Goal: Information Seeking & Learning: Learn about a topic

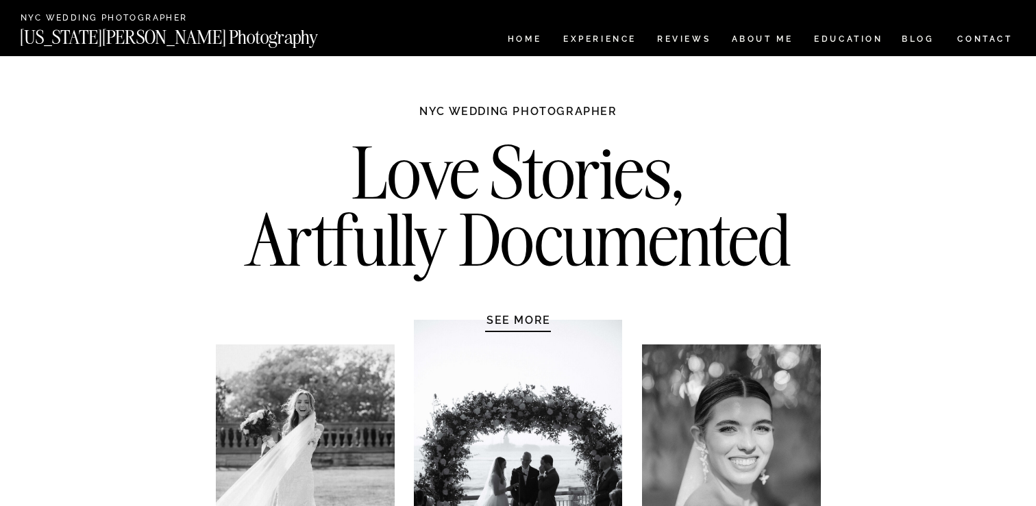
click at [682, 139] on h2 "Love Stories, Artfully Documented" at bounding box center [518, 211] width 575 height 144
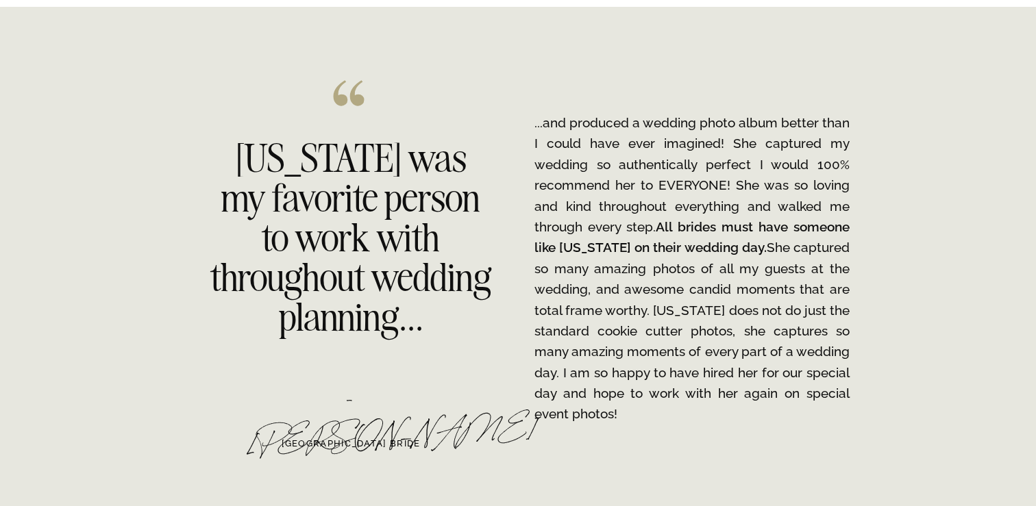
scroll to position [2102, 0]
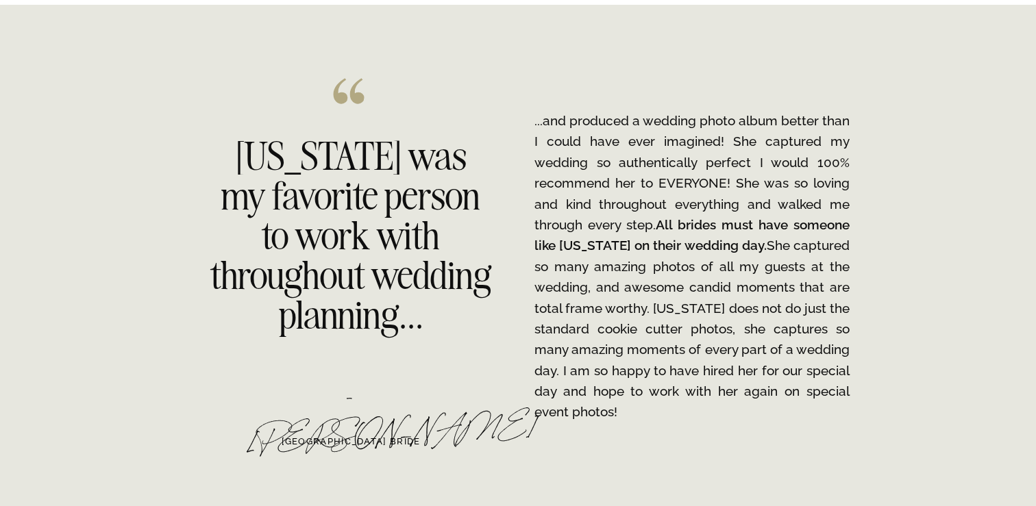
click at [622, 165] on p "...and produced a wedding photo album better than I could have ever imagined! S…" at bounding box center [691, 266] width 315 height 312
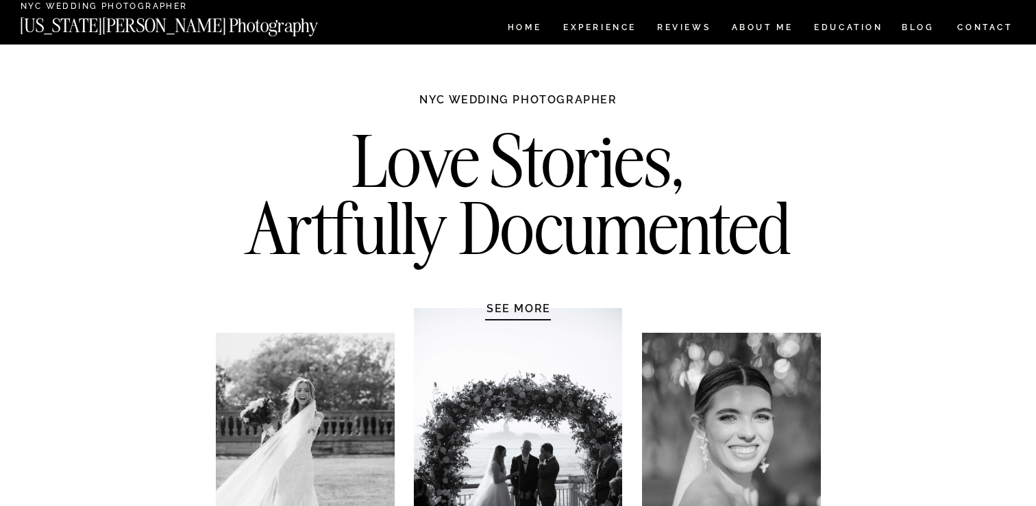
scroll to position [0, 0]
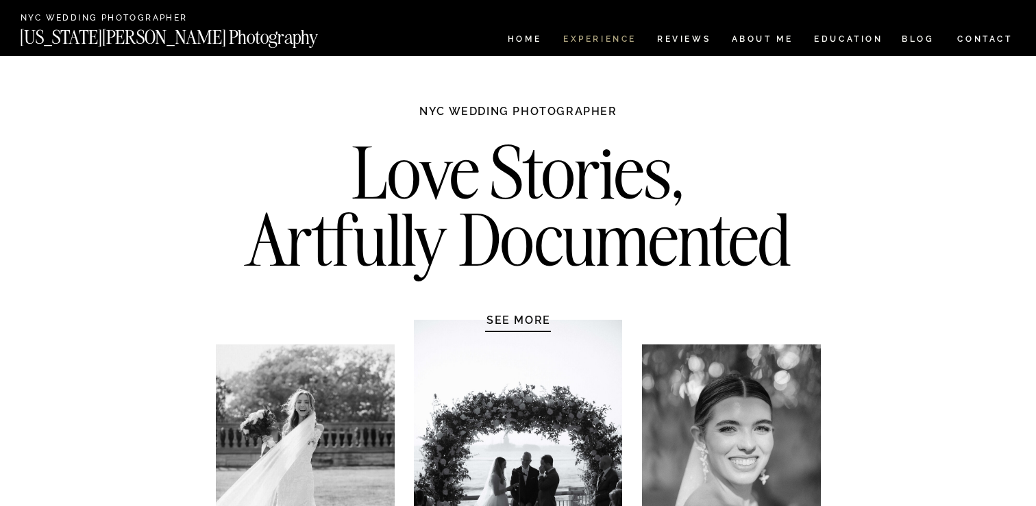
click at [607, 43] on nav "Experience" at bounding box center [599, 41] width 72 height 12
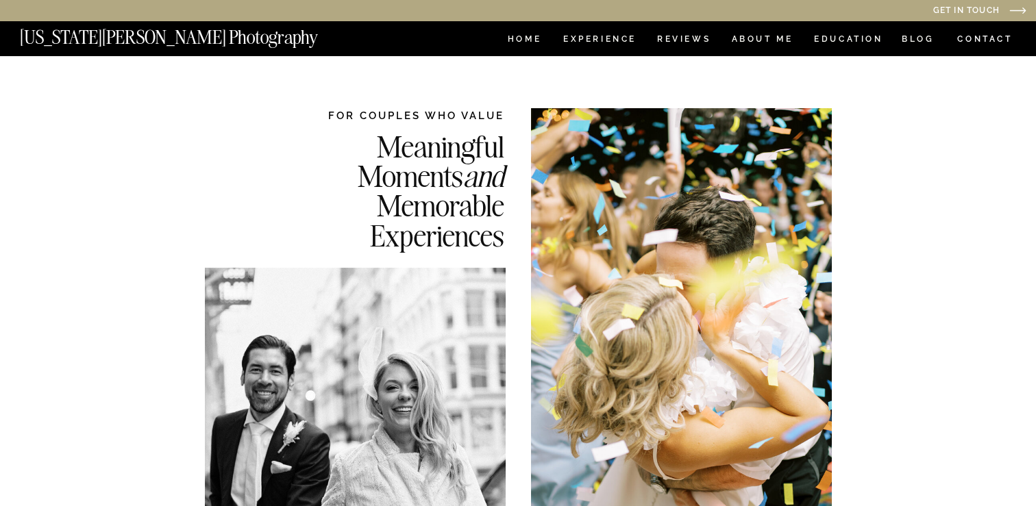
click at [824, 227] on div at bounding box center [681, 322] width 301 height 428
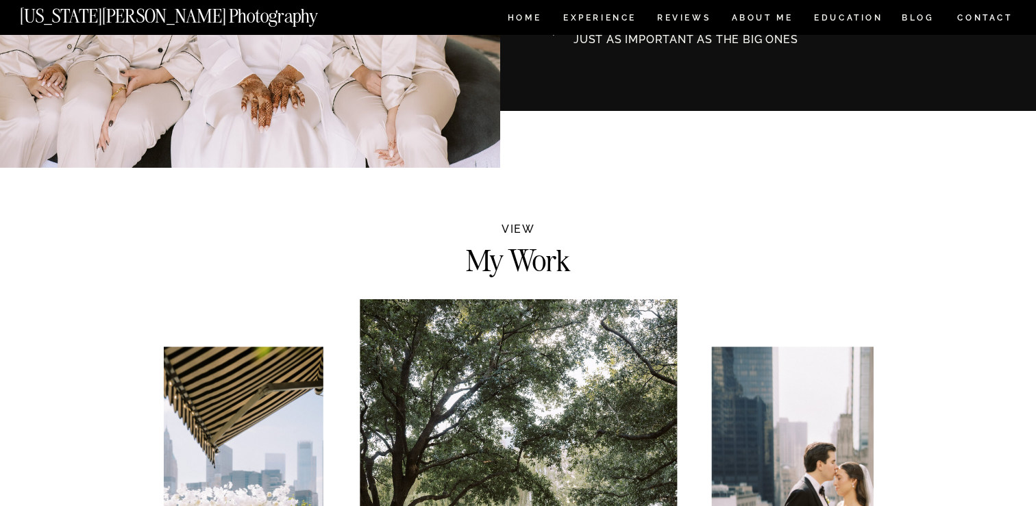
scroll to position [798, 0]
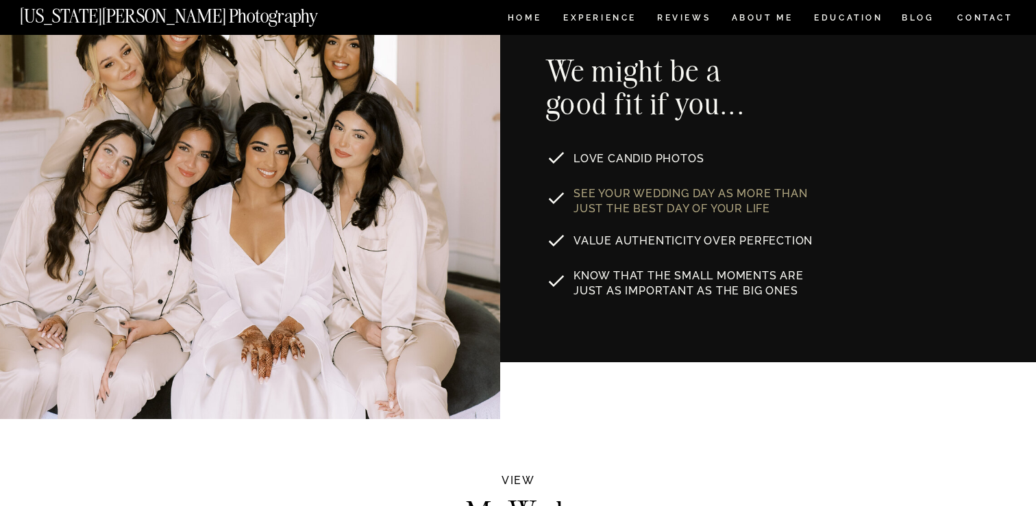
click at [643, 199] on p "See your wedding day as MORE THAN JUST the best day of your life" at bounding box center [697, 199] width 247 height 26
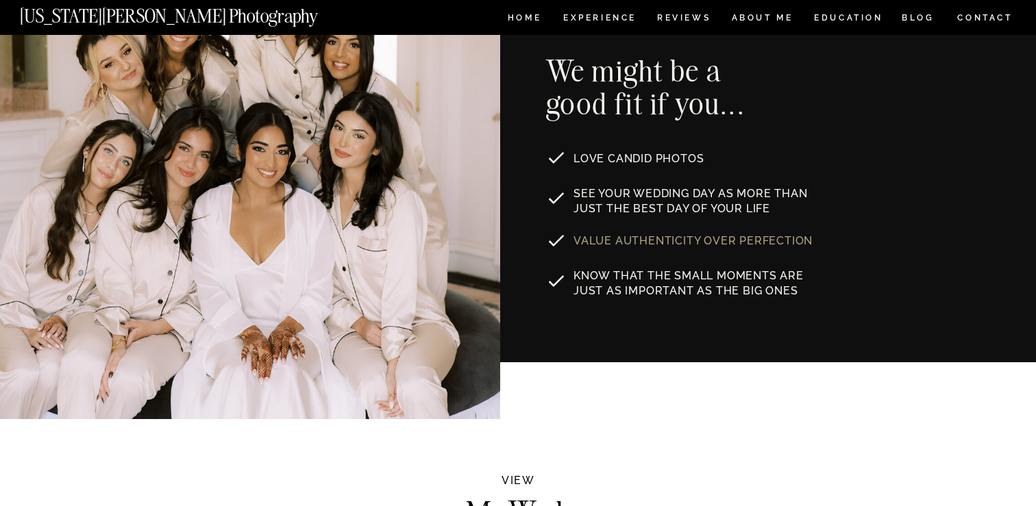
click at [640, 241] on p "Value authenticity over perfection" at bounding box center [695, 239] width 242 height 11
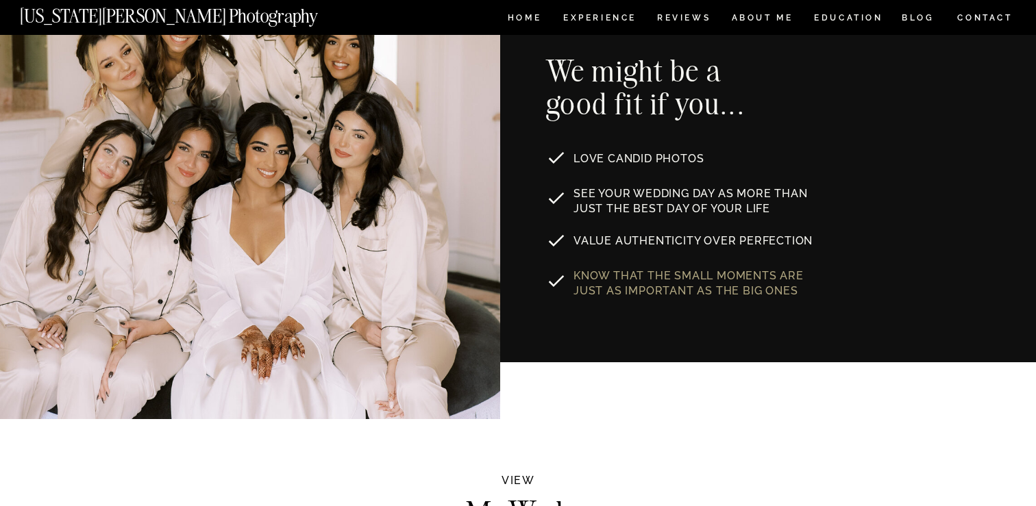
click at [639, 288] on p "Know that the small moments are just as important as the big ones" at bounding box center [704, 282] width 261 height 27
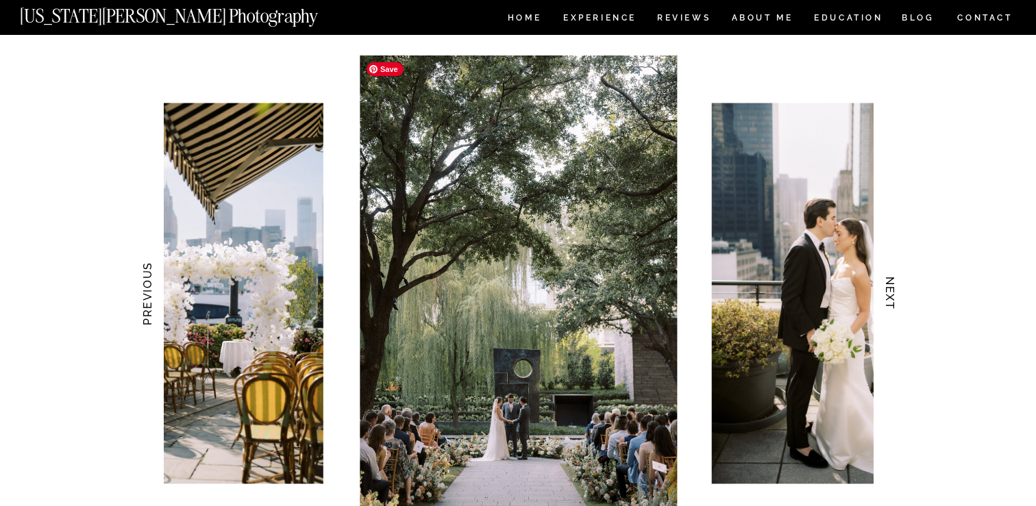
scroll to position [1339, 0]
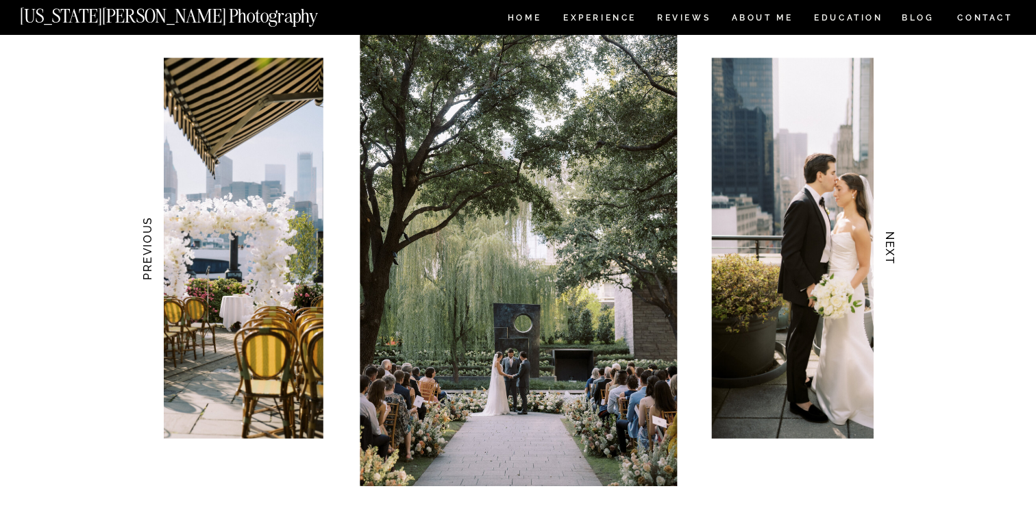
click at [887, 250] on h3 "NEXT" at bounding box center [890, 249] width 14 height 86
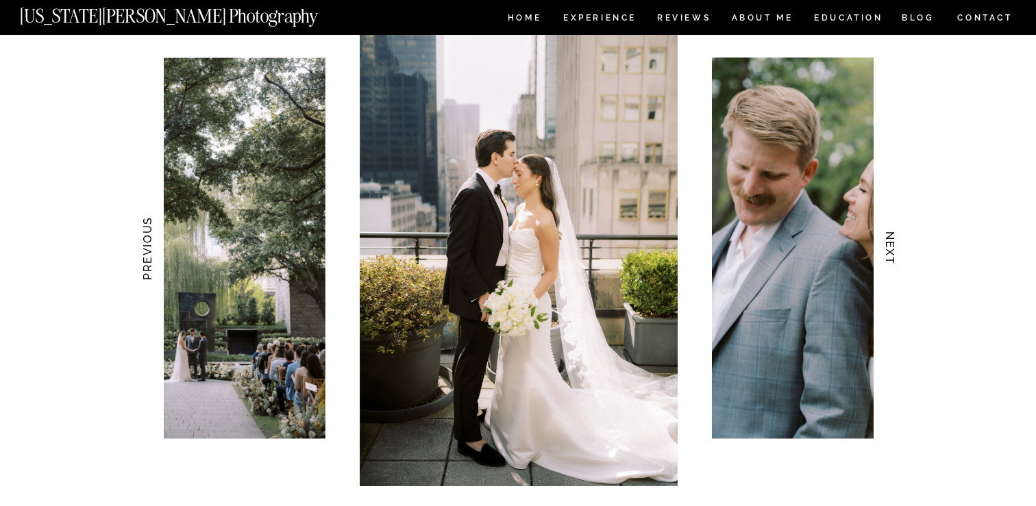
click at [887, 250] on h3 "NEXT" at bounding box center [890, 249] width 14 height 86
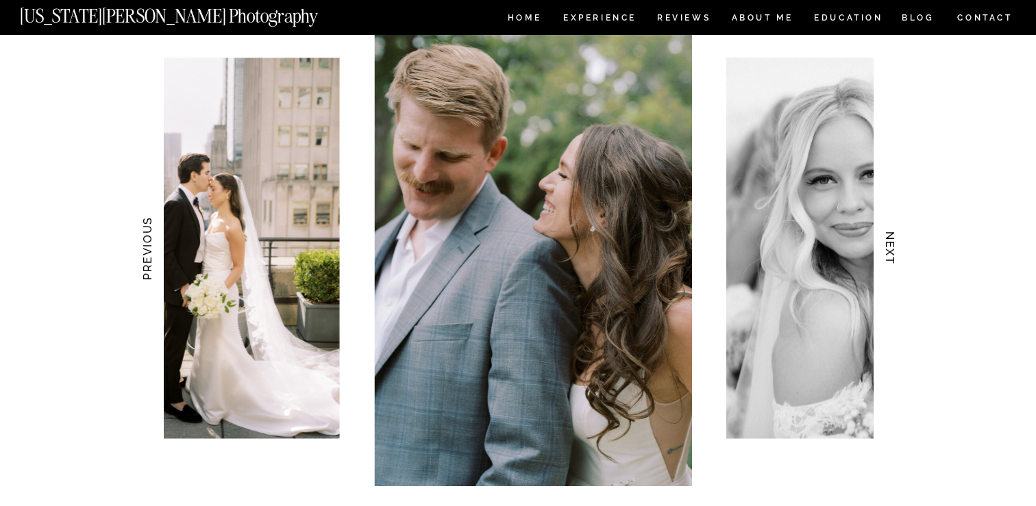
click at [887, 250] on h3 "NEXT" at bounding box center [890, 249] width 14 height 86
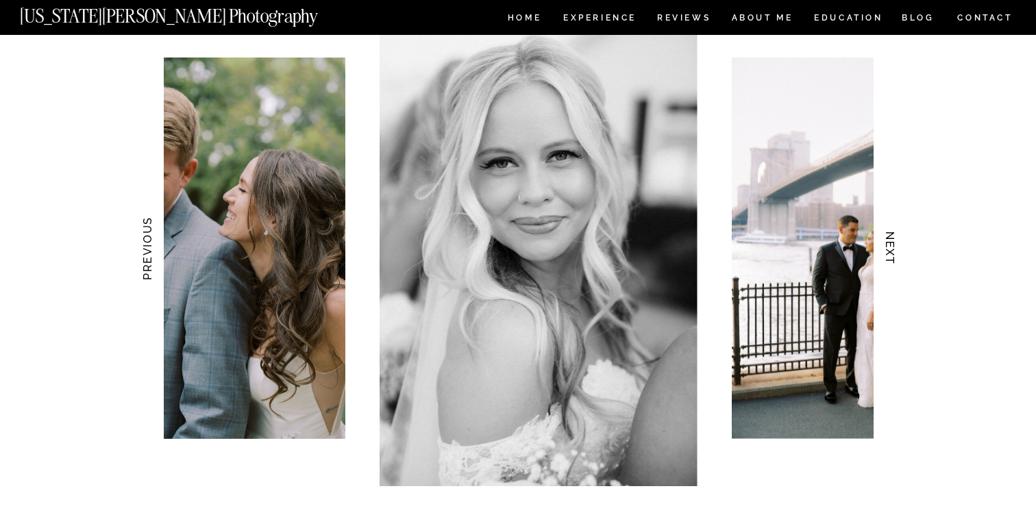
click at [887, 250] on h3 "NEXT" at bounding box center [890, 249] width 14 height 86
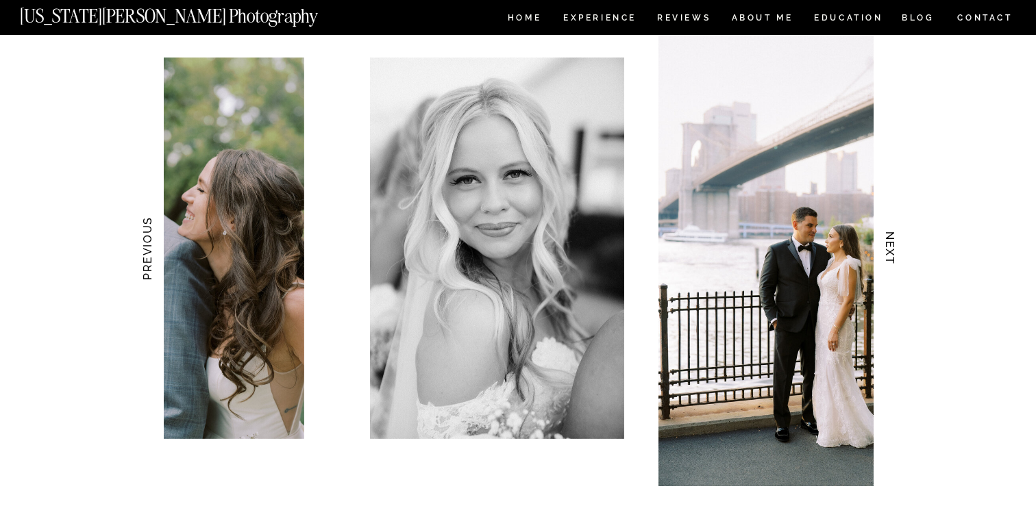
click at [887, 250] on h3 "NEXT" at bounding box center [890, 249] width 14 height 86
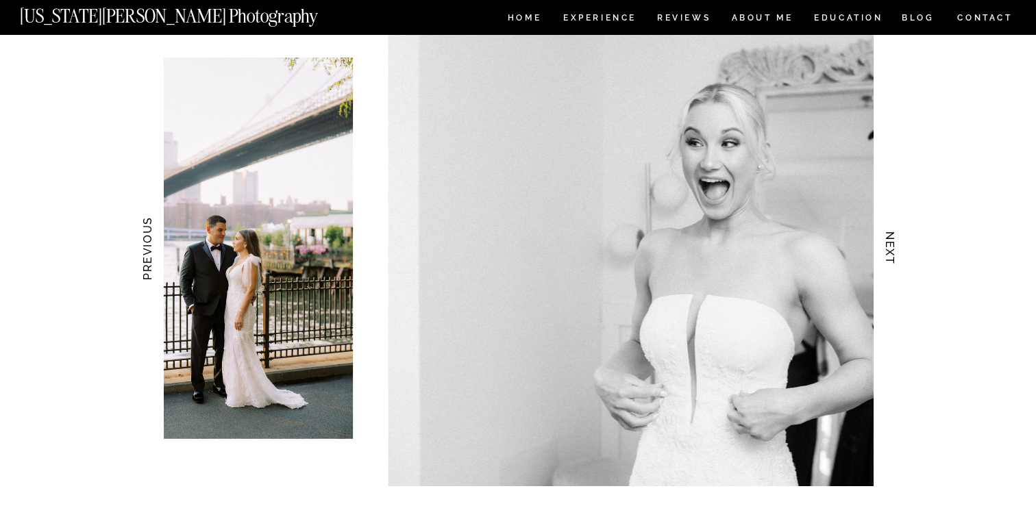
click at [887, 250] on h3 "NEXT" at bounding box center [890, 249] width 14 height 86
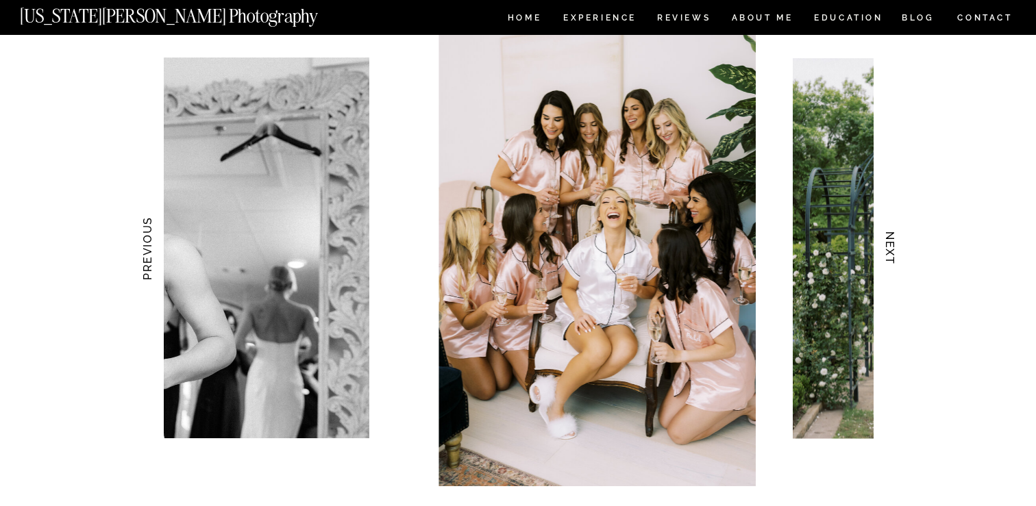
click at [887, 250] on h3 "NEXT" at bounding box center [890, 249] width 14 height 86
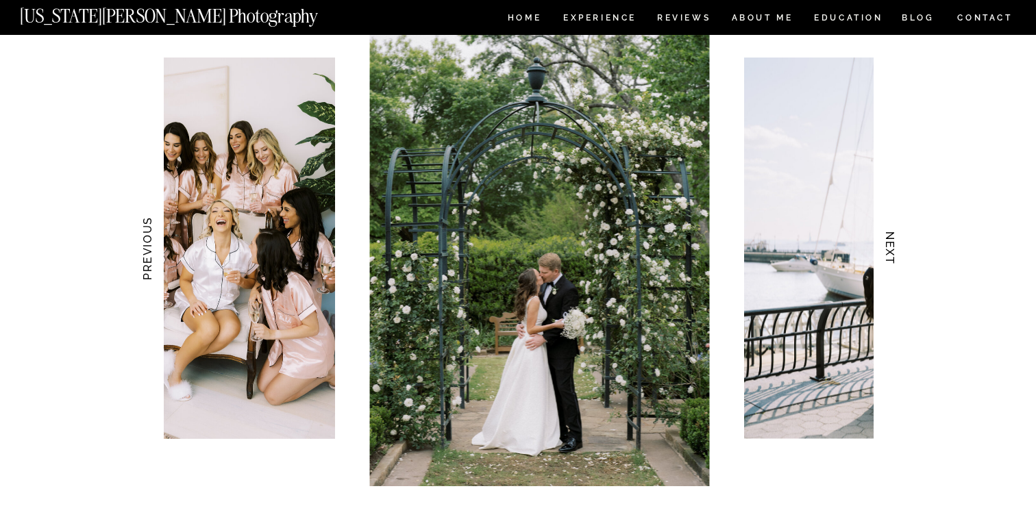
click at [887, 250] on h3 "NEXT" at bounding box center [890, 249] width 14 height 86
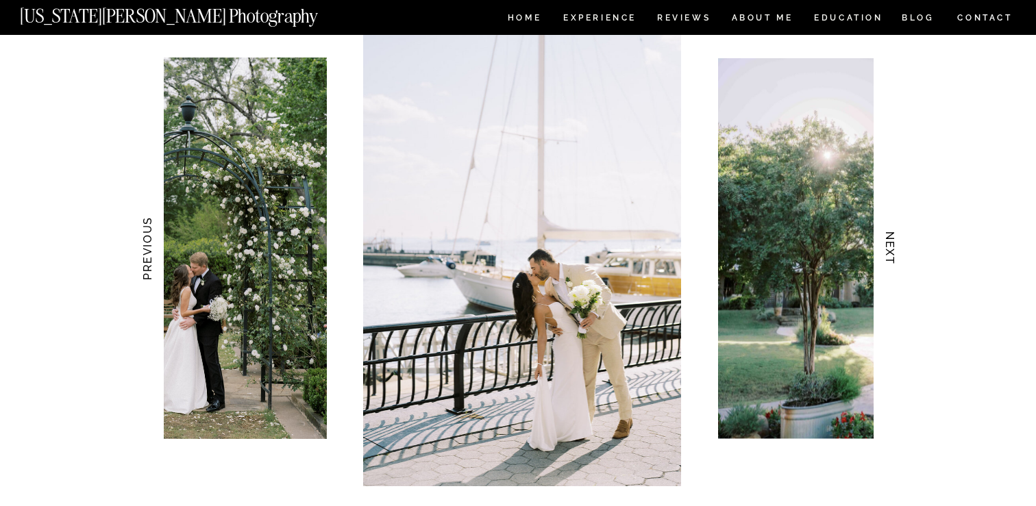
click at [887, 250] on h3 "NEXT" at bounding box center [890, 249] width 14 height 86
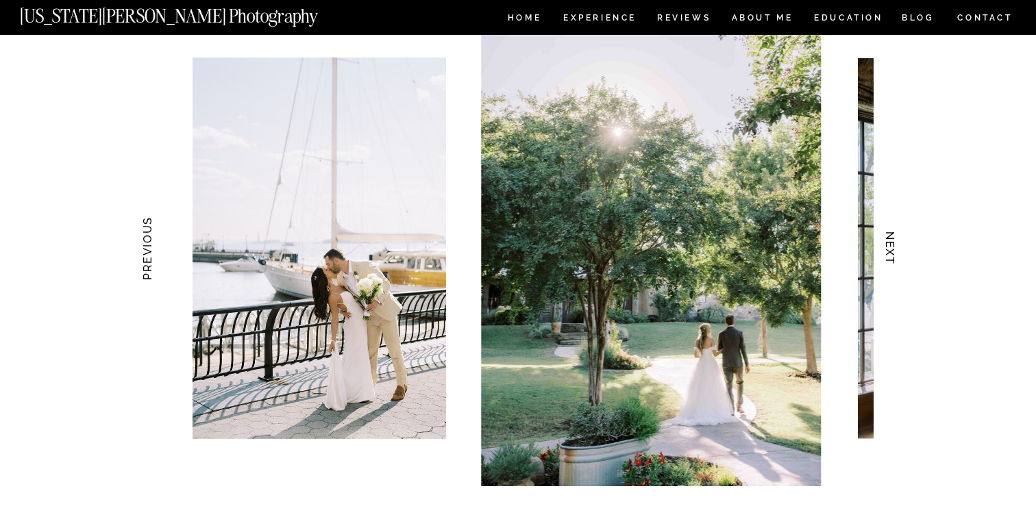
click at [887, 250] on h3 "NEXT" at bounding box center [890, 249] width 14 height 86
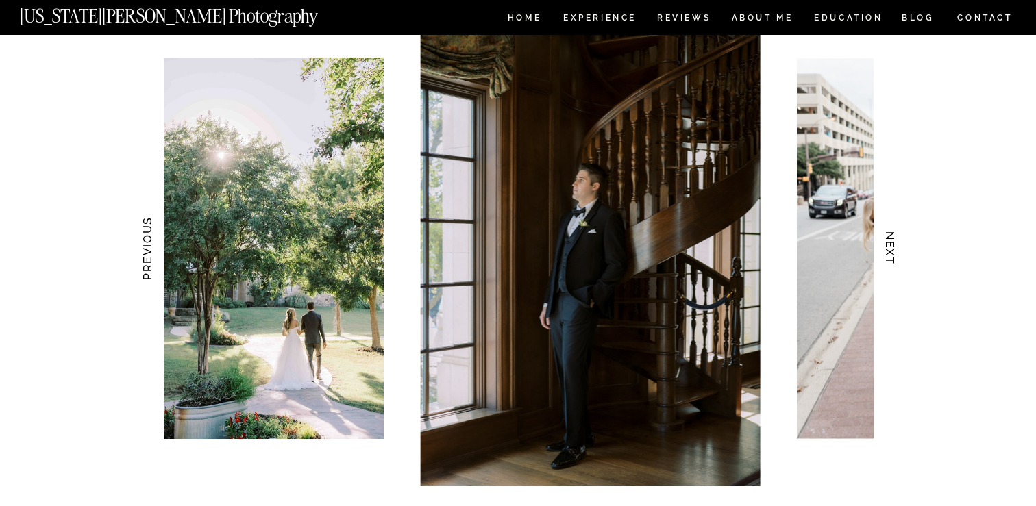
click at [887, 250] on h3 "NEXT" at bounding box center [890, 249] width 14 height 86
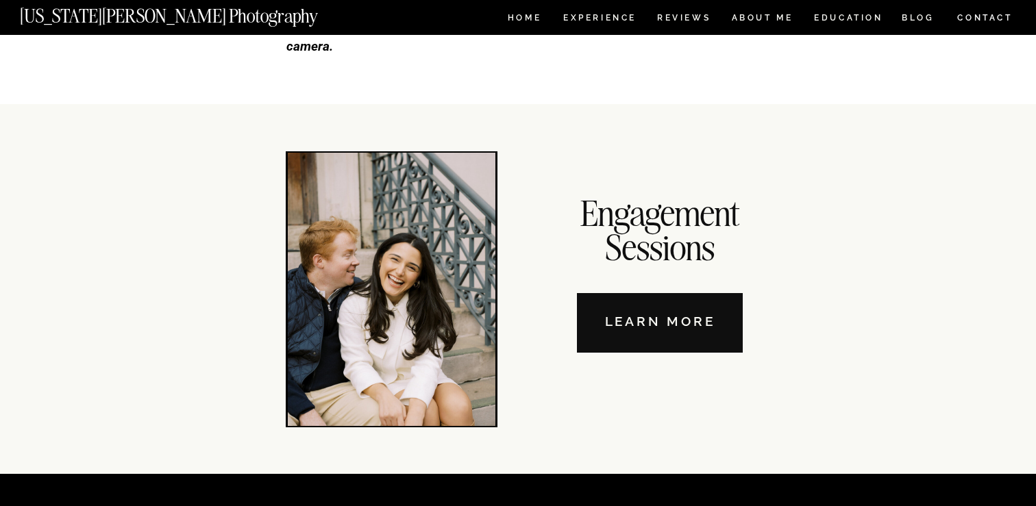
scroll to position [4535, 0]
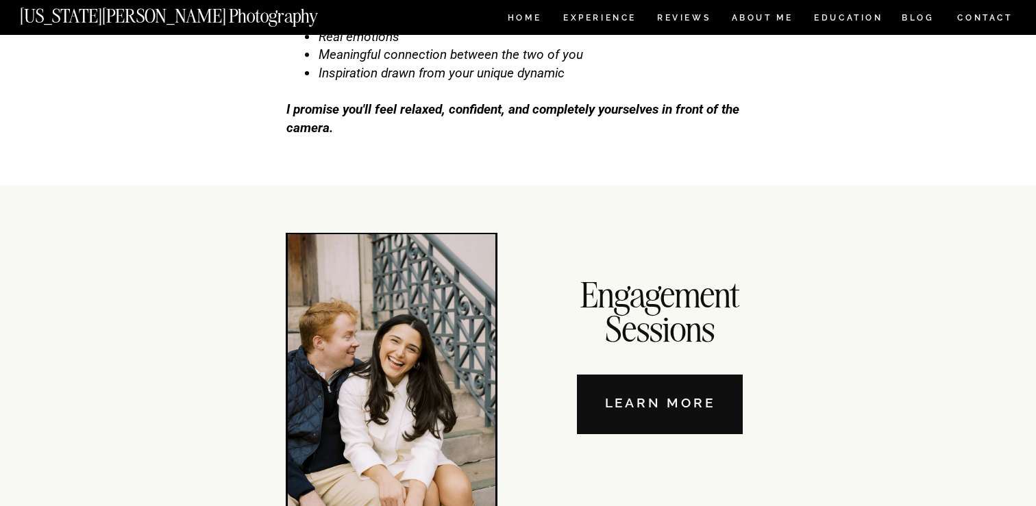
click at [669, 397] on nav "Learn More" at bounding box center [660, 405] width 166 height 60
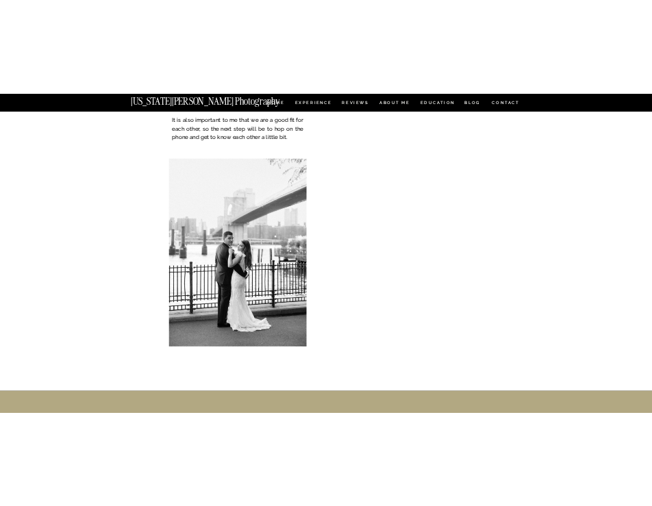
scroll to position [3658, 0]
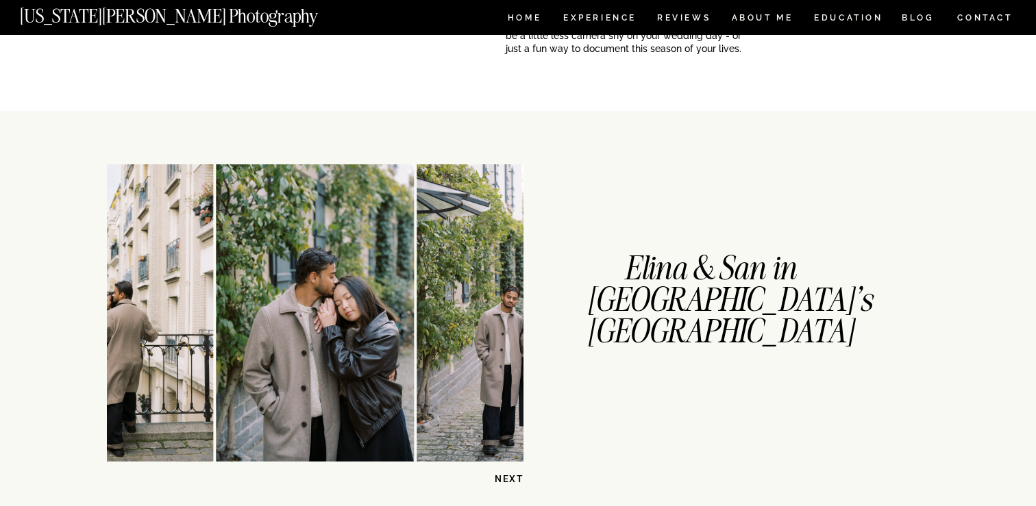
scroll to position [297, 0]
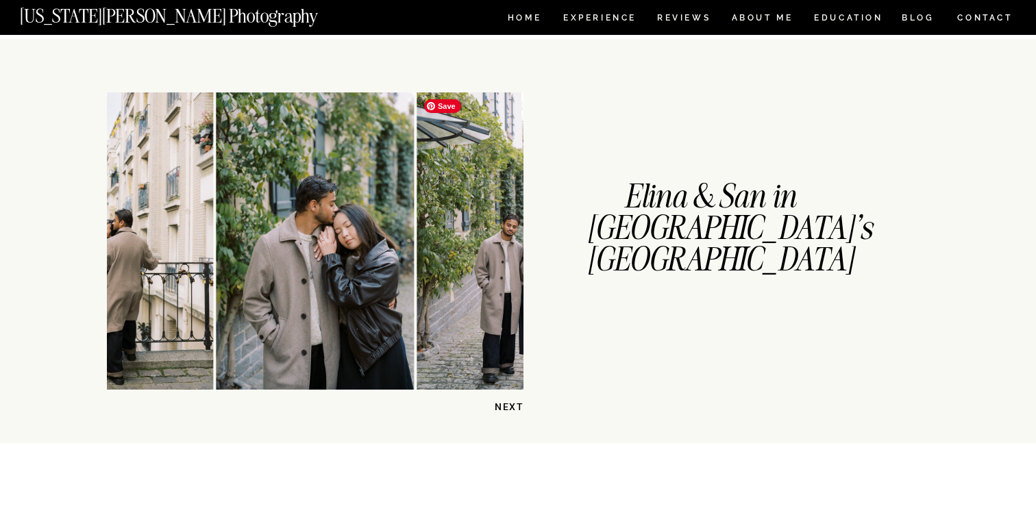
click at [487, 268] on img at bounding box center [516, 241] width 198 height 297
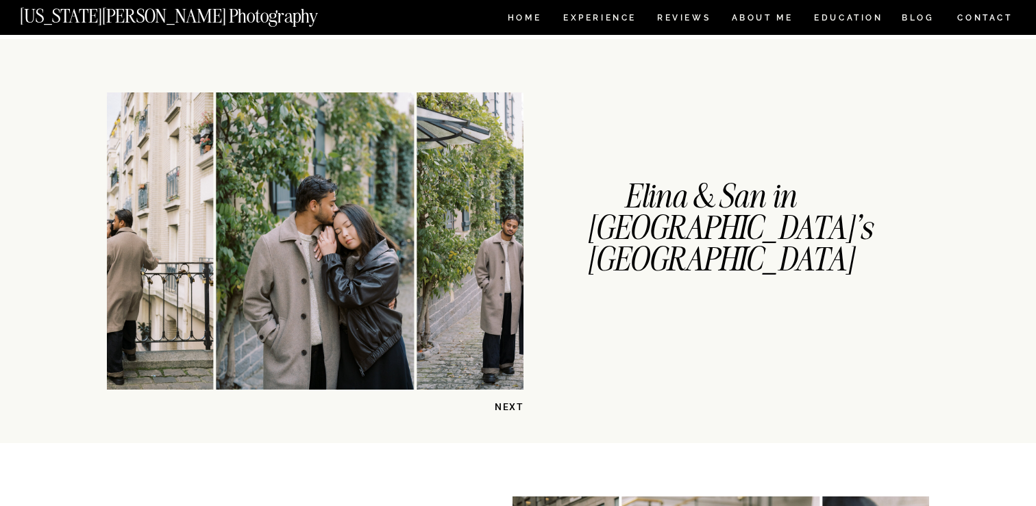
click at [506, 406] on p "NEXT" at bounding box center [488, 407] width 71 height 13
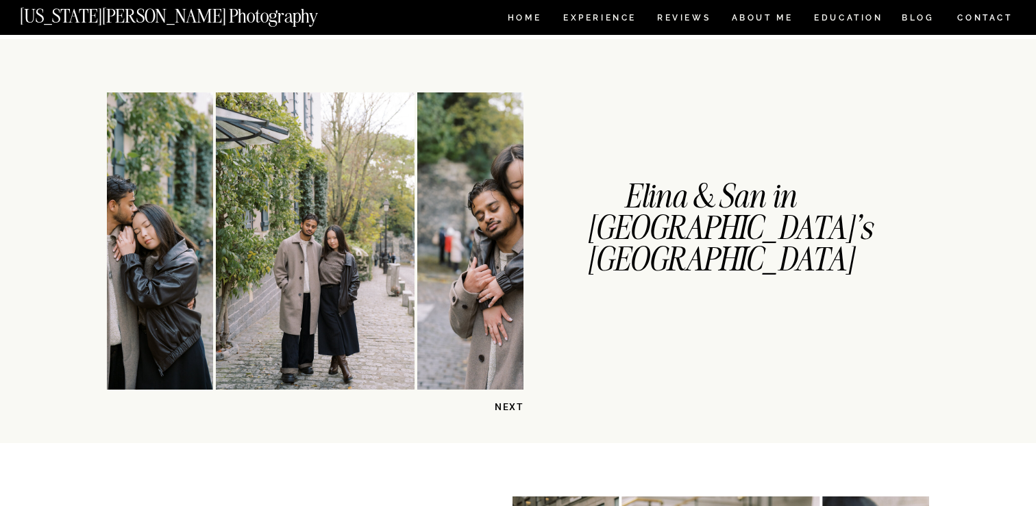
click at [506, 406] on p "NEXT" at bounding box center [488, 407] width 71 height 13
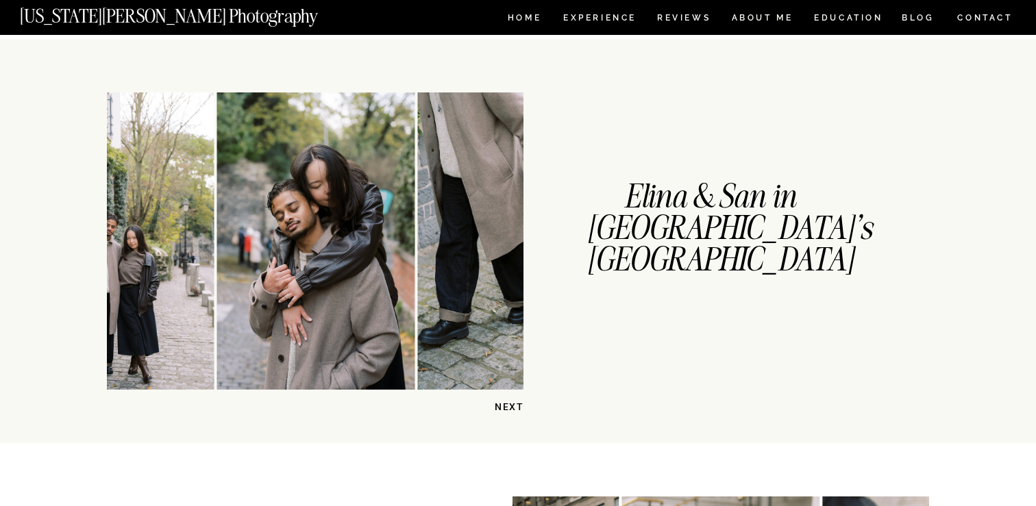
click at [506, 406] on p "NEXT" at bounding box center [488, 407] width 71 height 13
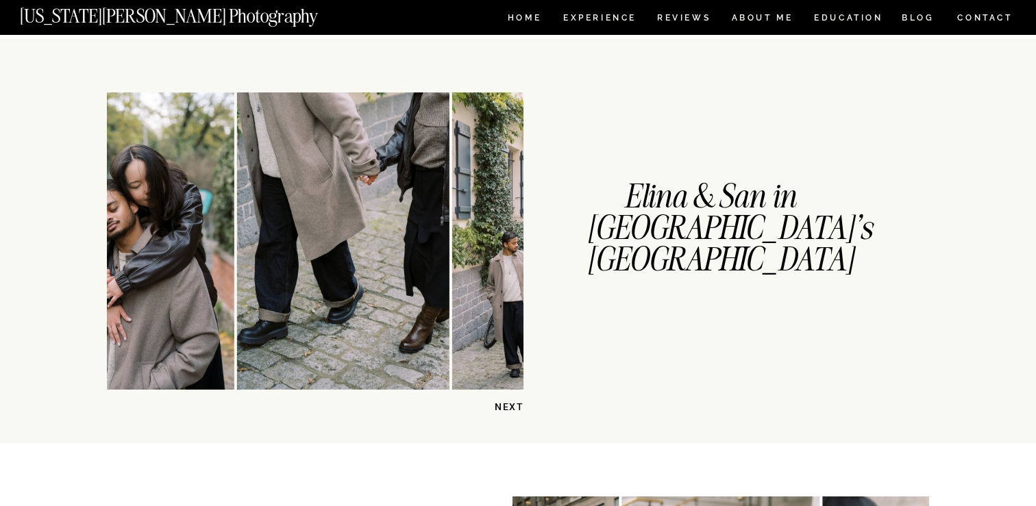
click at [506, 406] on p "NEXT" at bounding box center [488, 407] width 71 height 13
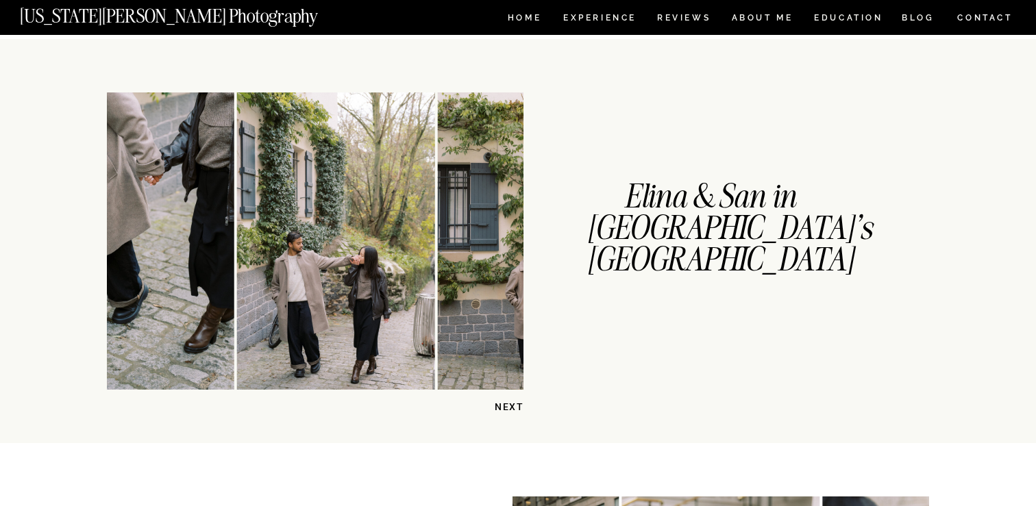
click at [506, 406] on p "NEXT" at bounding box center [488, 407] width 71 height 13
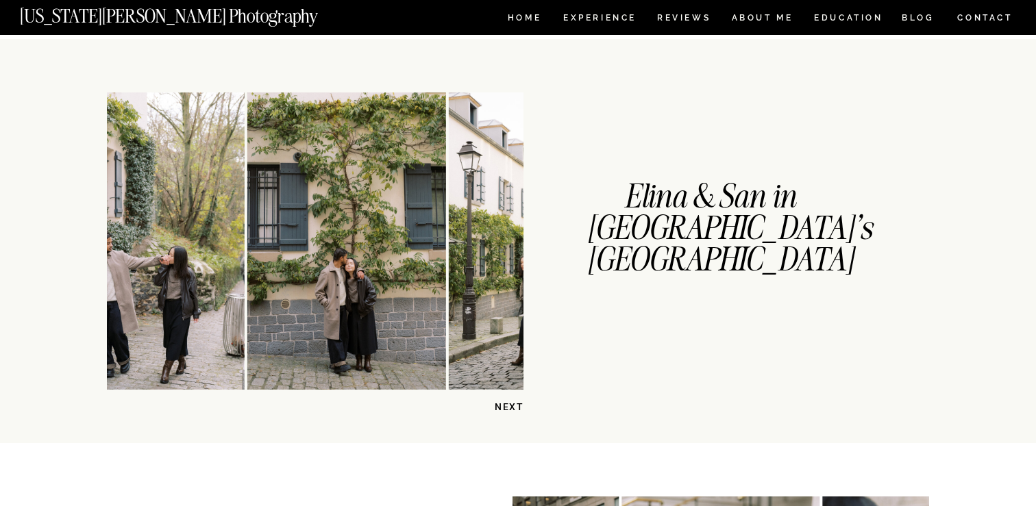
click at [506, 406] on p "NEXT" at bounding box center [488, 407] width 71 height 13
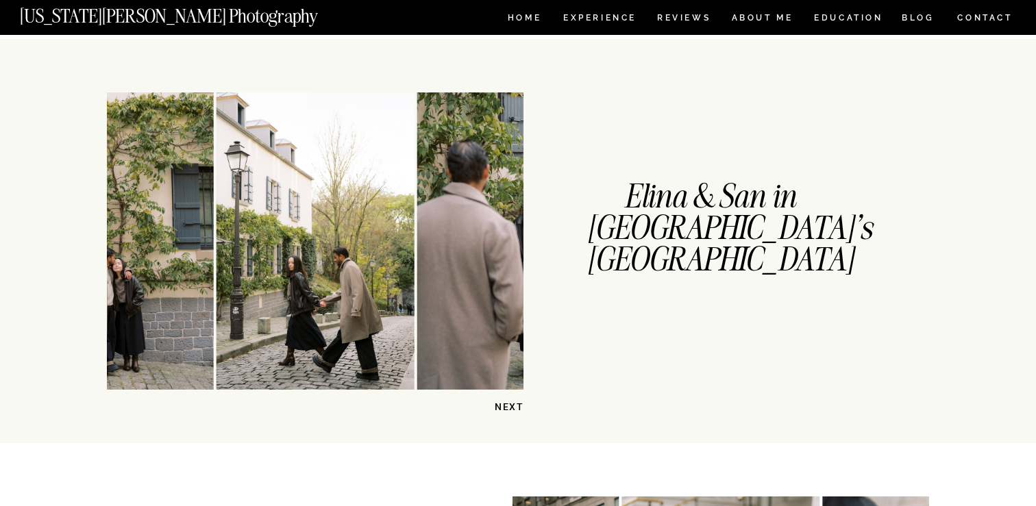
click at [506, 406] on p "NEXT" at bounding box center [488, 407] width 71 height 13
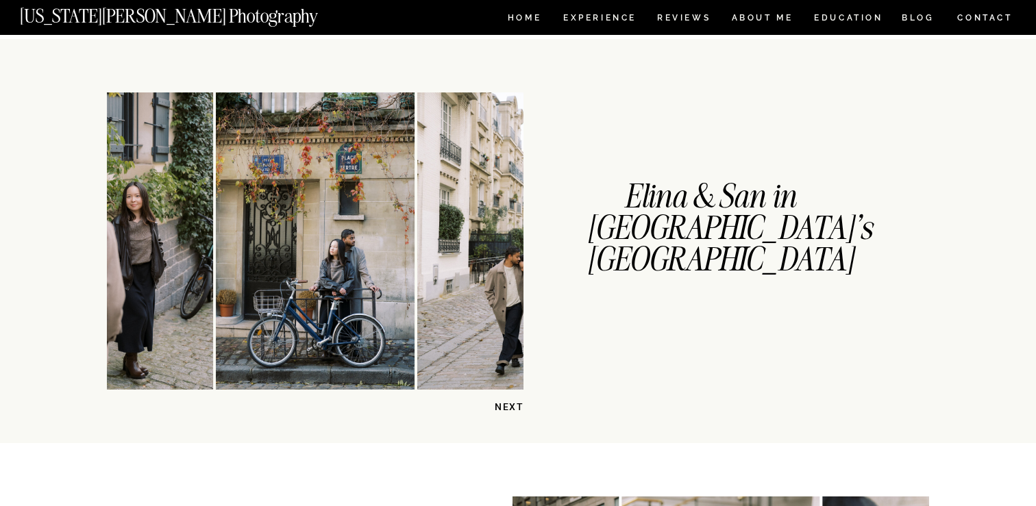
click at [506, 406] on p "NEXT" at bounding box center [488, 407] width 71 height 13
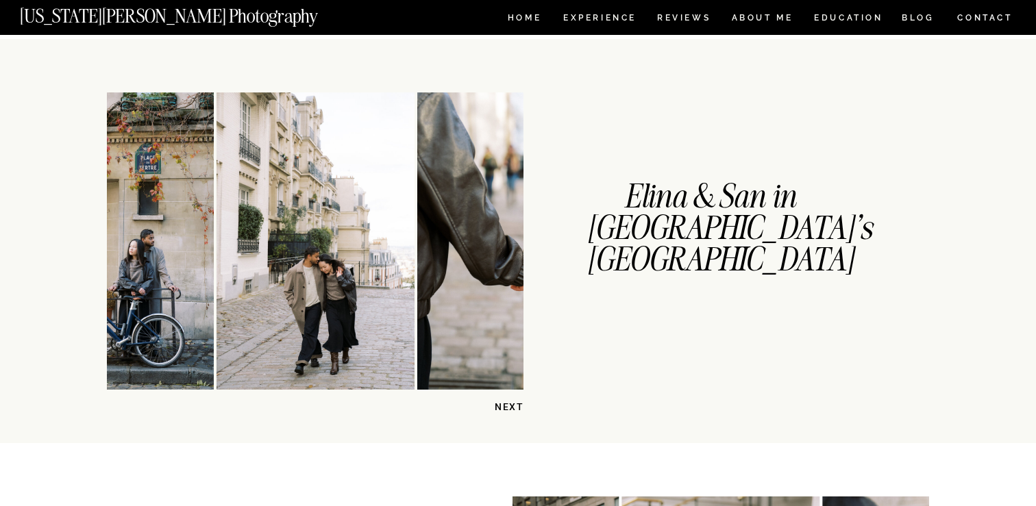
click at [506, 406] on p "NEXT" at bounding box center [488, 407] width 71 height 13
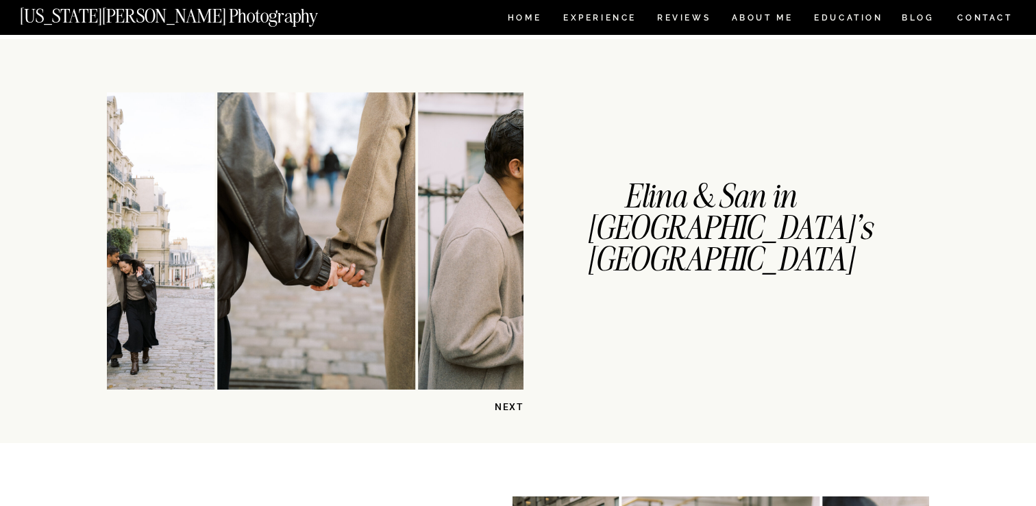
click at [506, 406] on p "NEXT" at bounding box center [488, 407] width 71 height 13
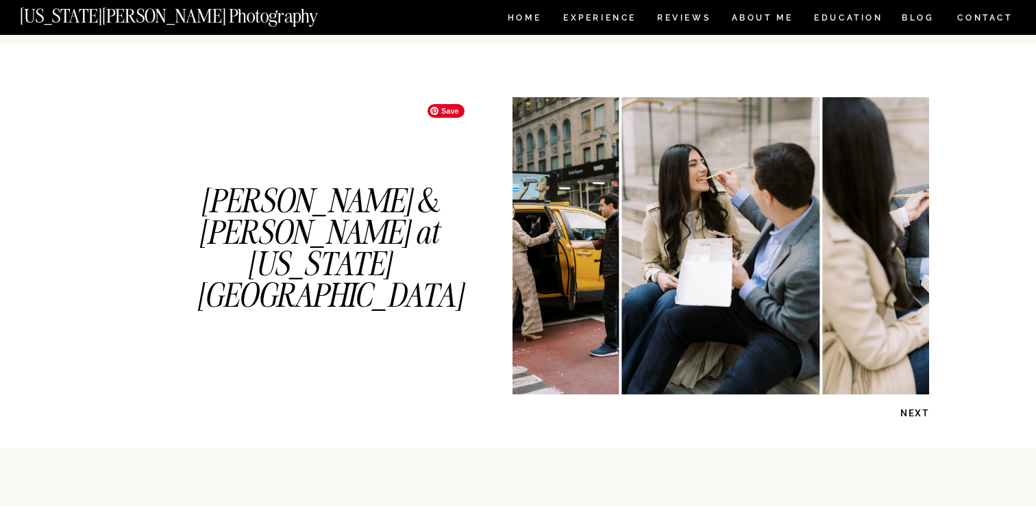
scroll to position [703, 0]
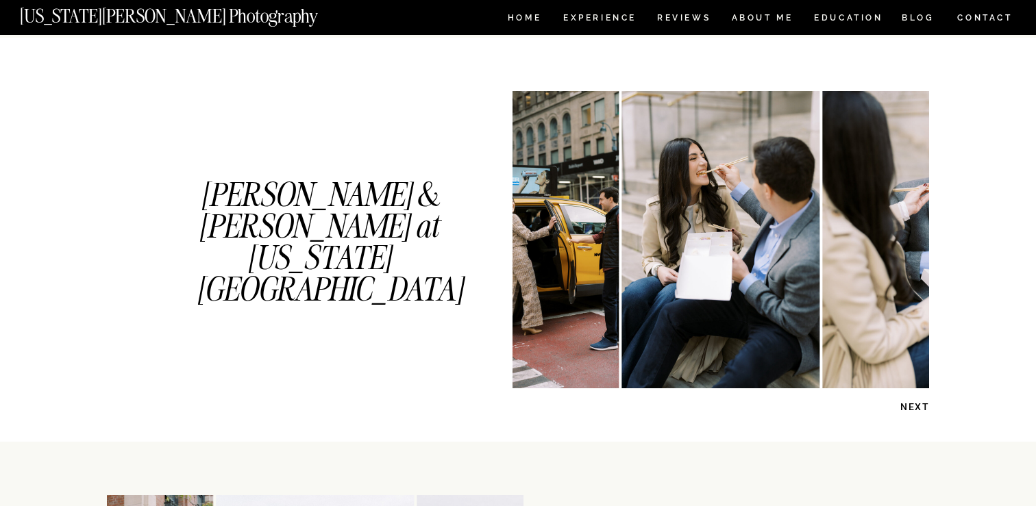
click at [915, 402] on p "NEXT" at bounding box center [894, 407] width 71 height 13
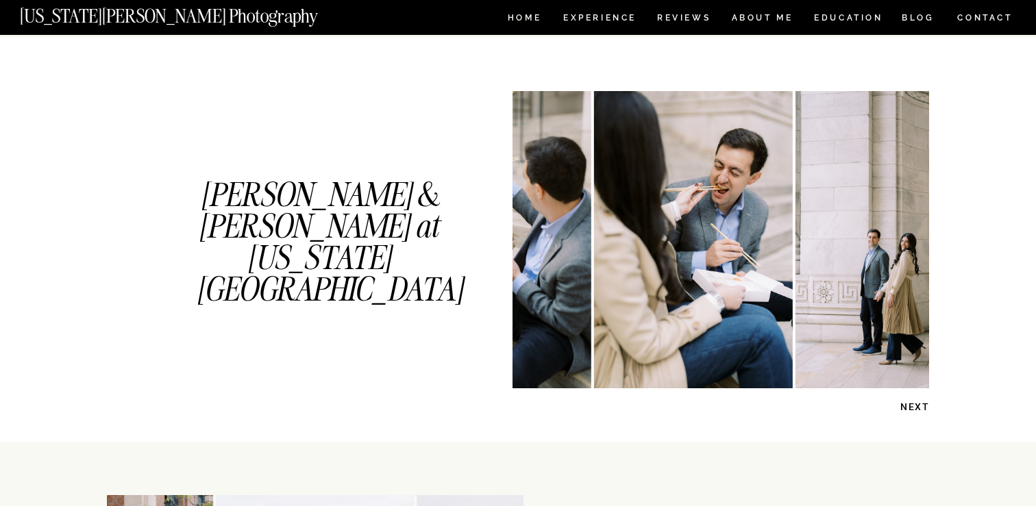
click at [915, 402] on p "NEXT" at bounding box center [894, 407] width 71 height 13
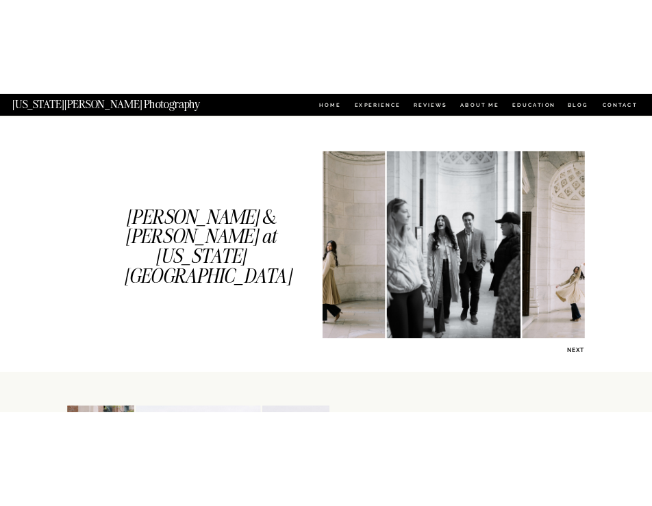
scroll to position [633, 0]
